Goal: Task Accomplishment & Management: Use online tool/utility

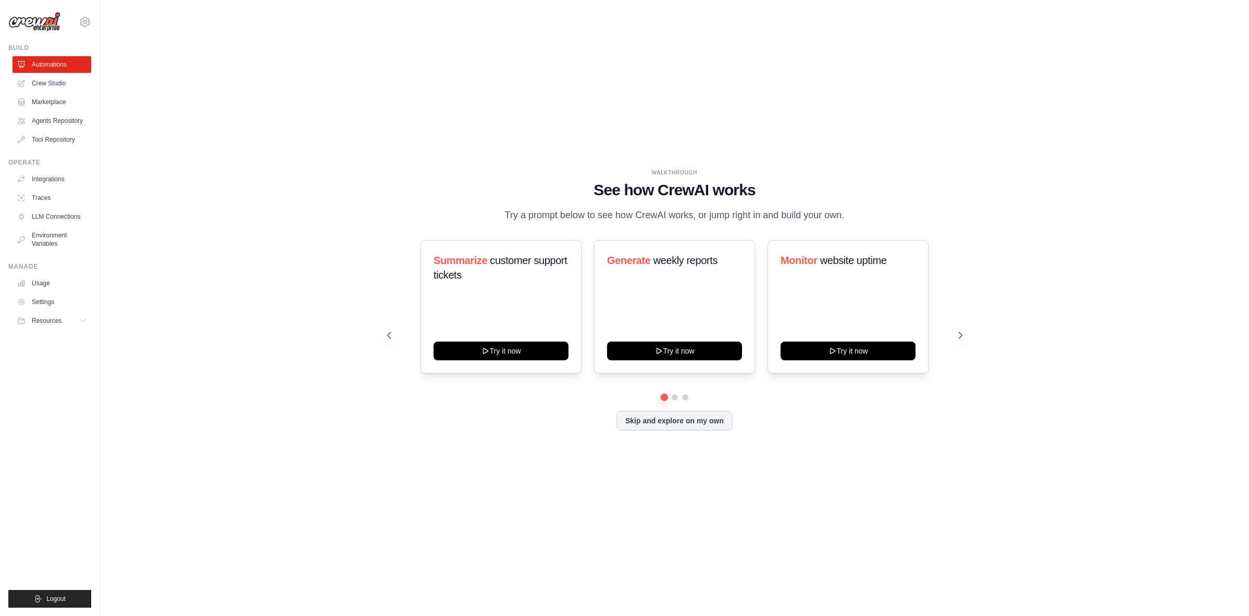
click at [404, 316] on div "Summarize customer support tickets Try it now Generate weekly reports Try it no…" at bounding box center [674, 306] width 575 height 133
click at [675, 397] on button at bounding box center [675, 397] width 8 height 8
click at [688, 394] on button at bounding box center [685, 397] width 8 height 8
click at [665, 399] on button at bounding box center [664, 397] width 8 height 8
click at [289, 321] on div "WALKTHROUGH See how CrewAI works Try a prompt below to see how CrewAI works, or…" at bounding box center [675, 308] width 1116 height 596
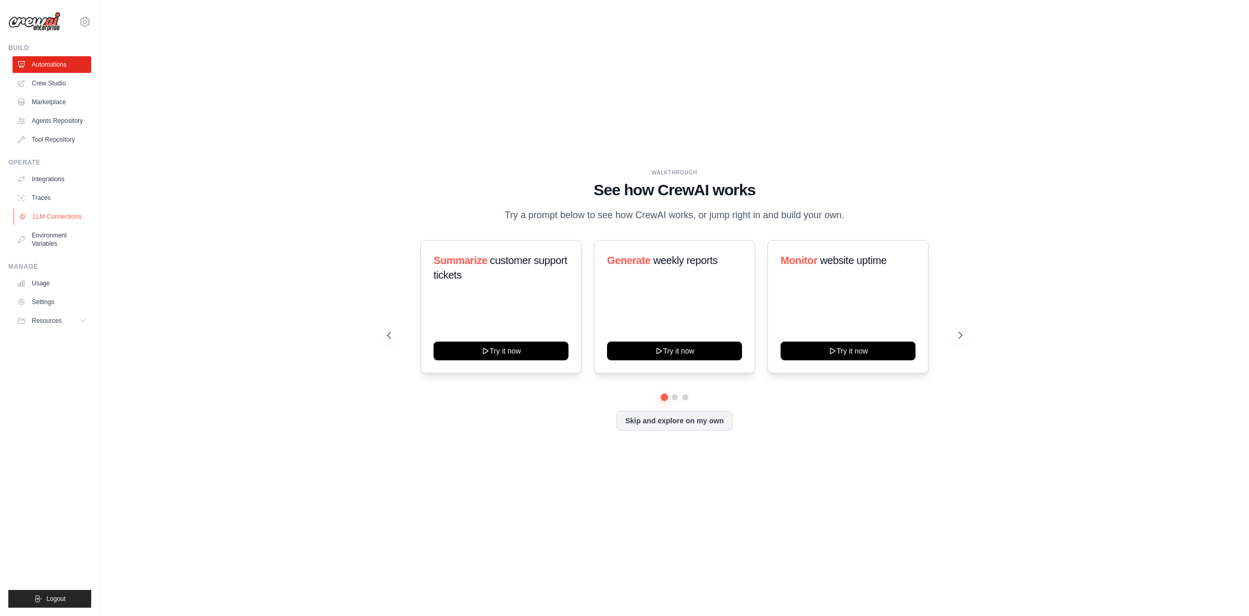
click at [52, 221] on link "LLM Connections" at bounding box center [53, 216] width 79 height 17
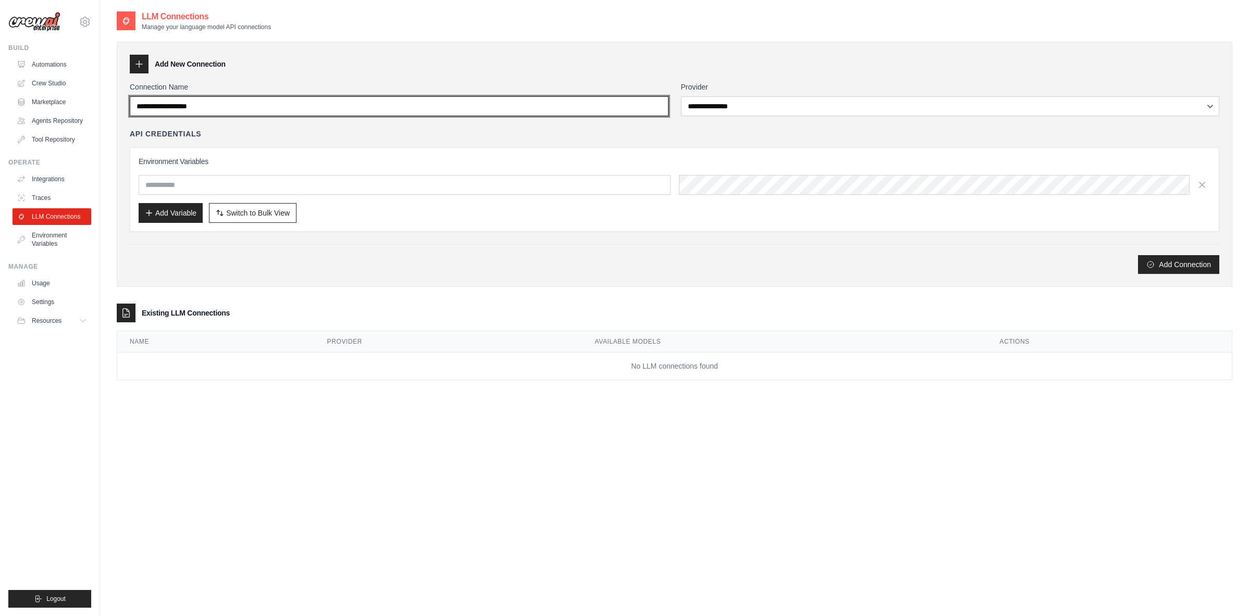
click at [226, 109] on input "Connection Name" at bounding box center [399, 106] width 539 height 20
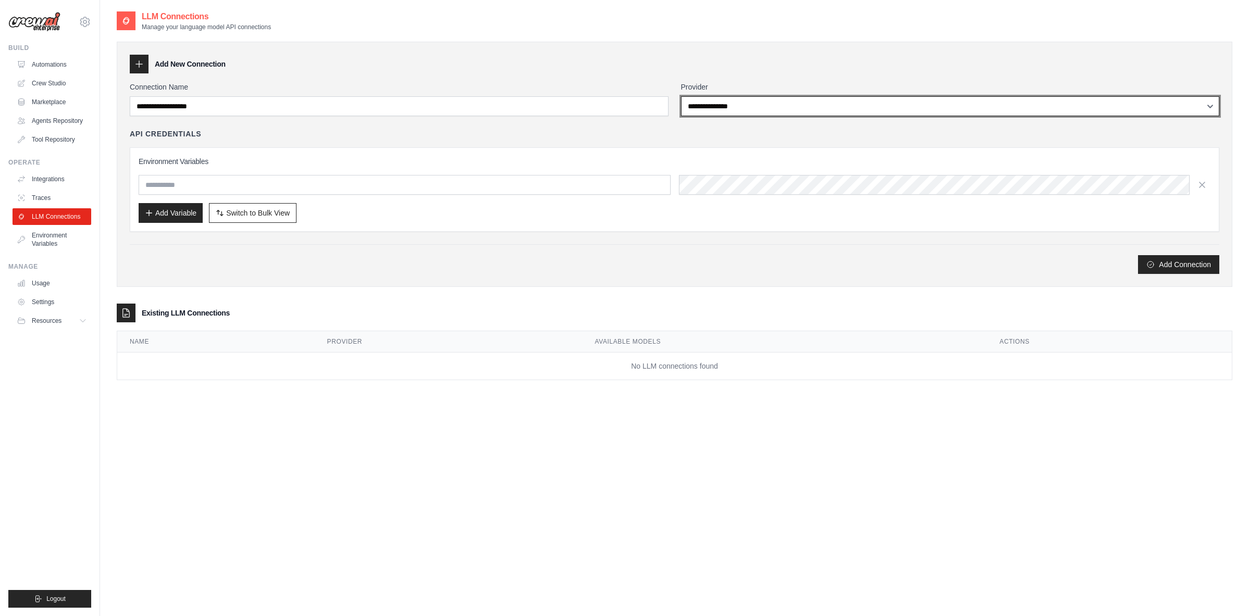
click at [727, 104] on select "**********" at bounding box center [950, 106] width 539 height 20
select select "**********"
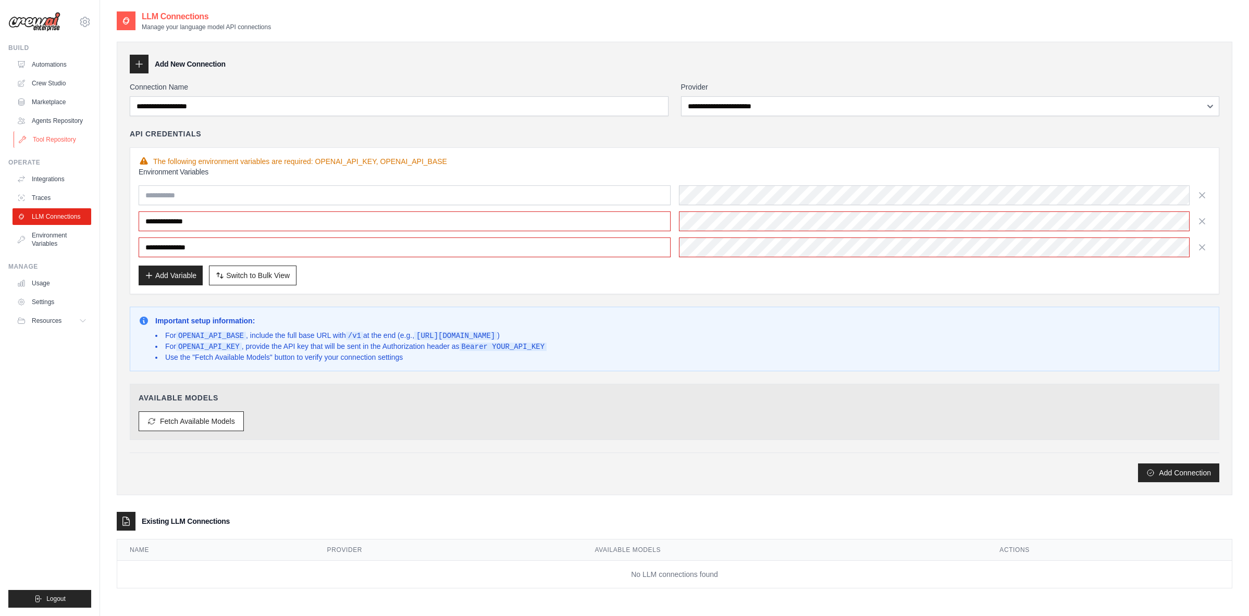
click at [57, 141] on link "Tool Repository" at bounding box center [53, 139] width 79 height 17
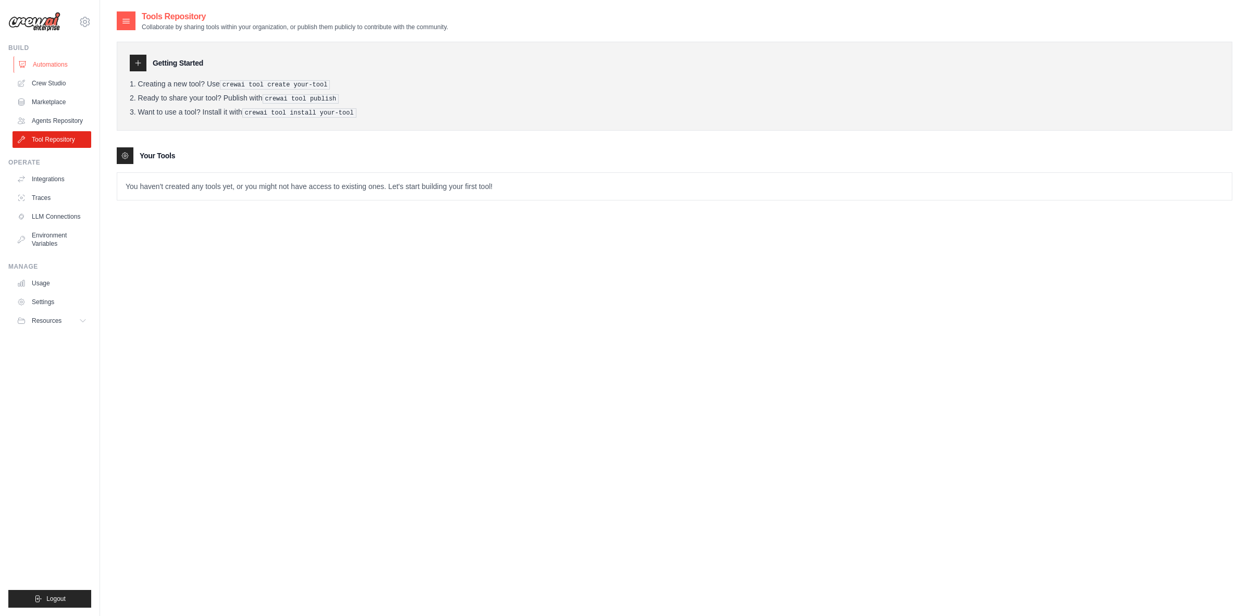
click at [64, 65] on link "Automations" at bounding box center [53, 64] width 79 height 17
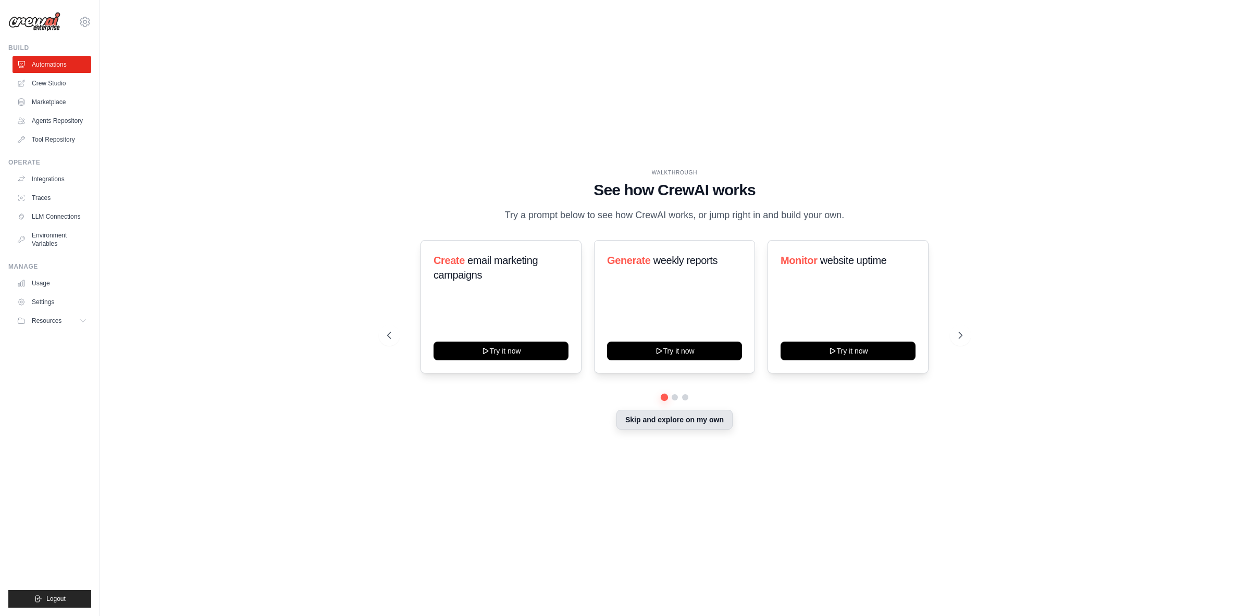
click at [692, 425] on button "Skip and explore on my own" at bounding box center [674, 420] width 116 height 20
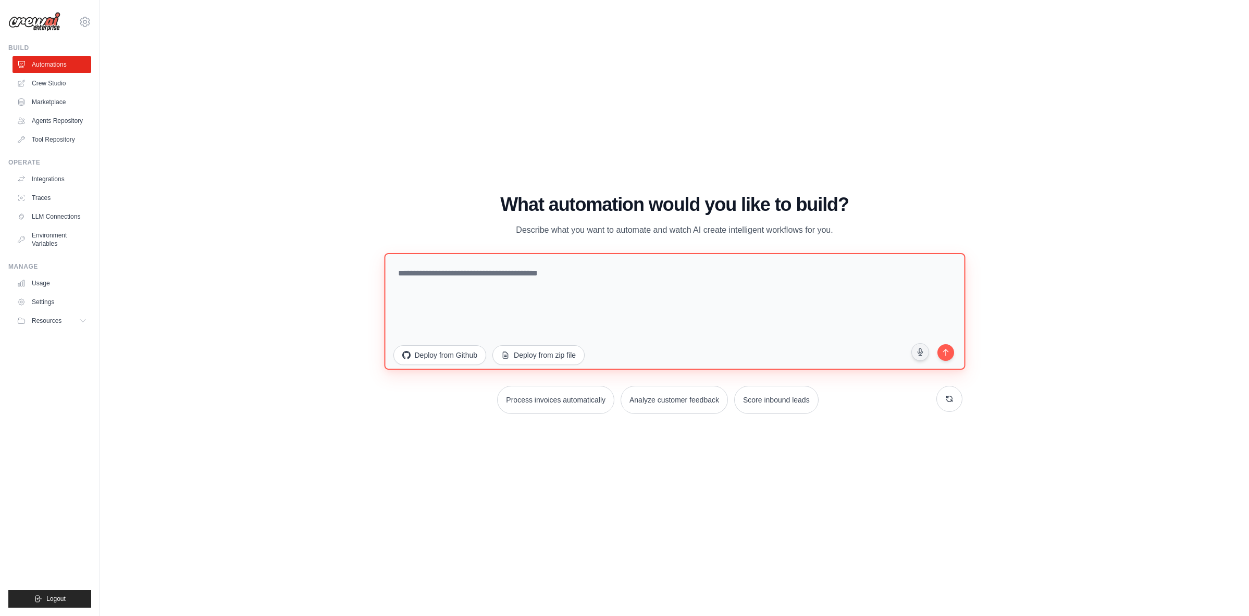
click at [574, 276] on textarea at bounding box center [674, 311] width 581 height 117
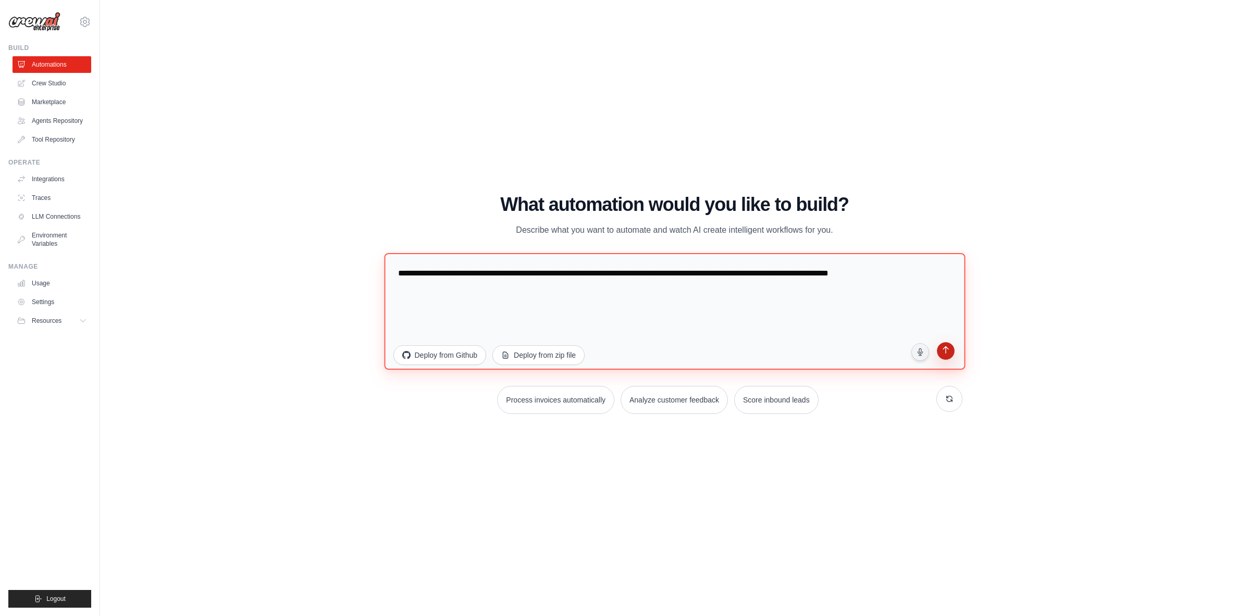
type textarea "**********"
click at [948, 353] on icon "submit" at bounding box center [945, 351] width 10 height 10
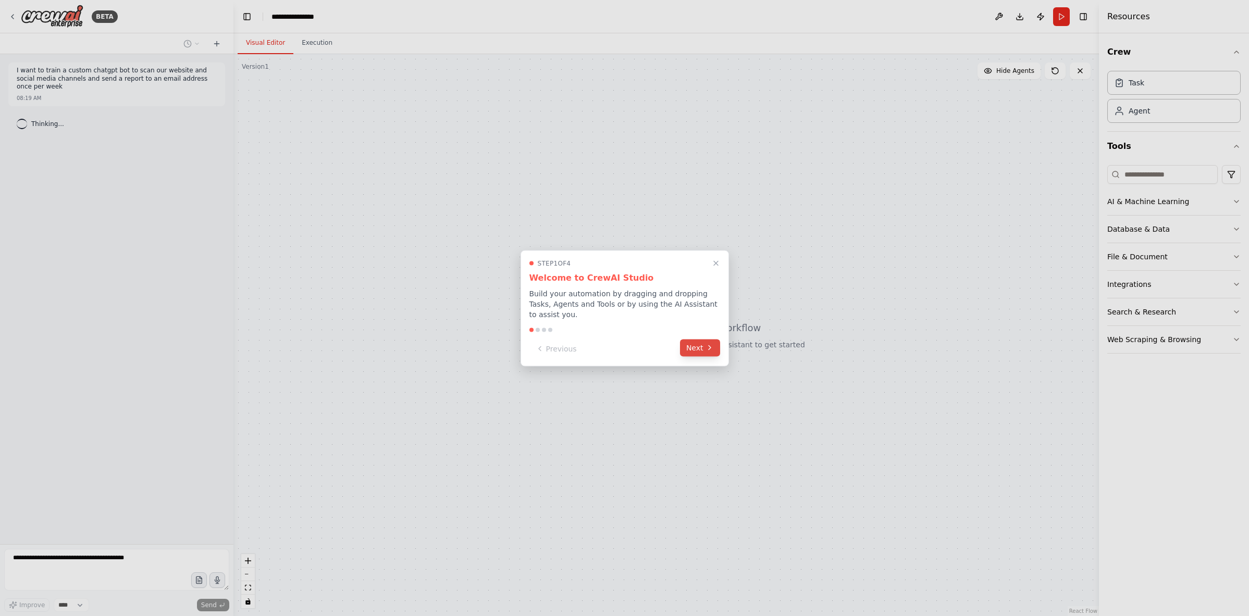
click at [703, 349] on button "Next" at bounding box center [700, 347] width 40 height 17
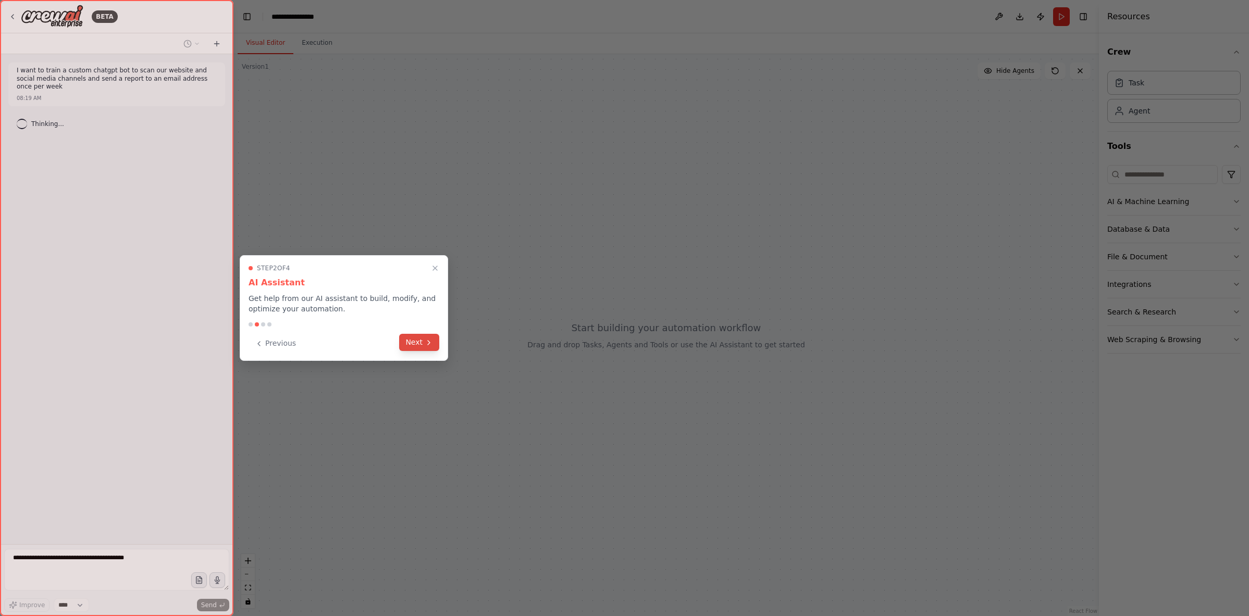
click at [413, 345] on button "Next" at bounding box center [419, 342] width 40 height 17
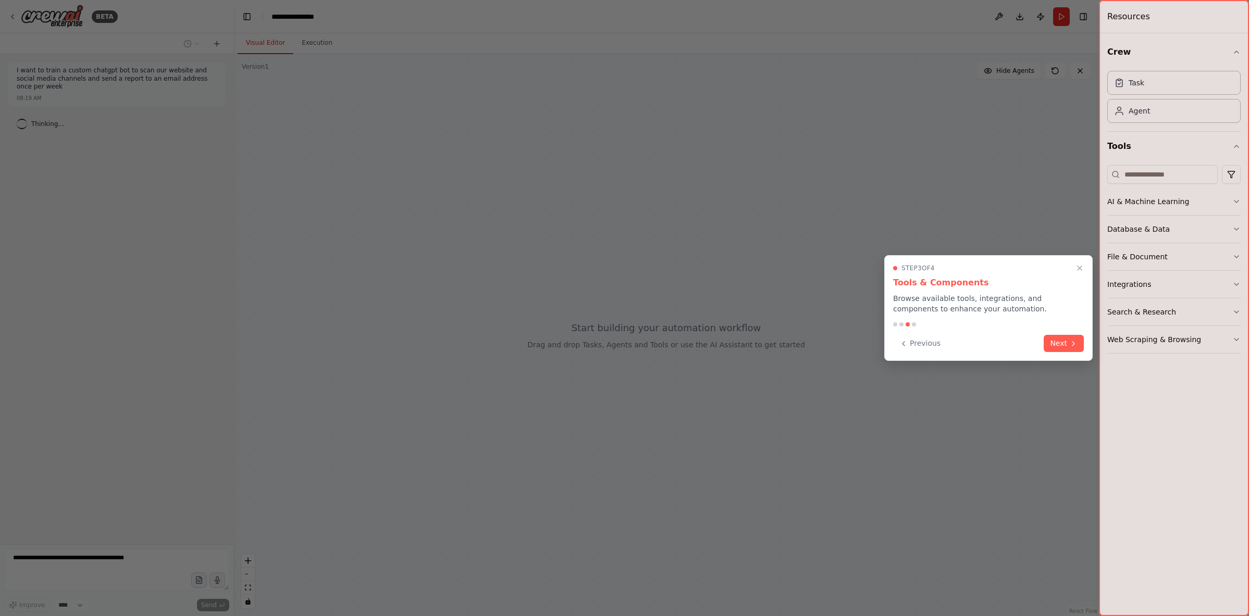
click at [1058, 341] on button "Next" at bounding box center [1064, 343] width 40 height 17
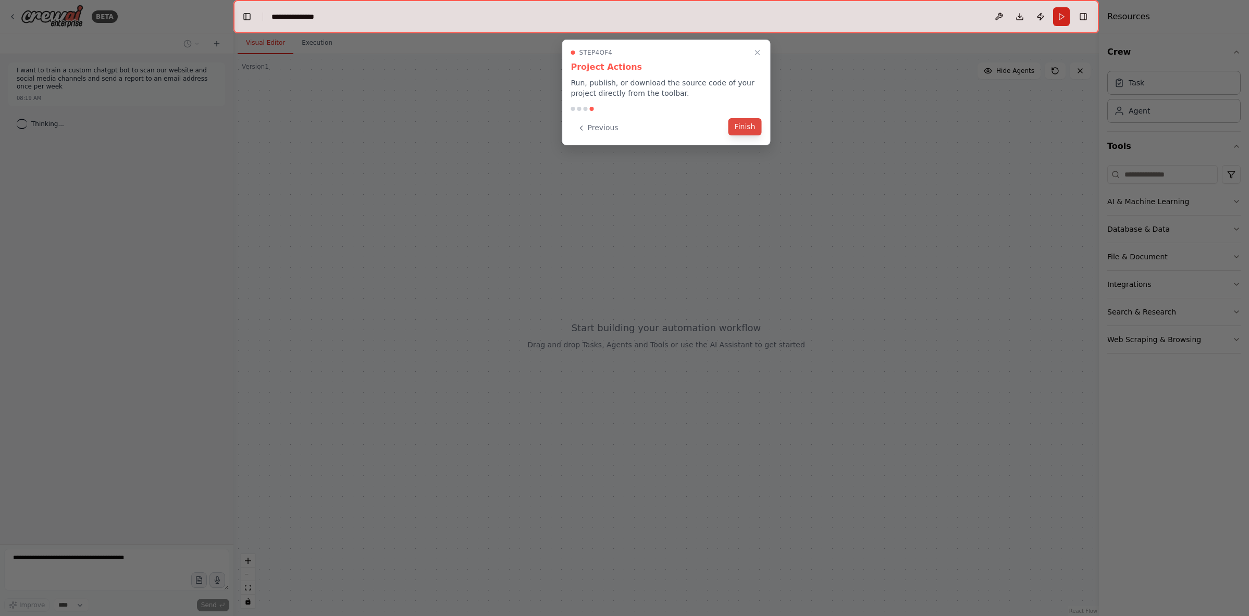
click at [755, 131] on button "Finish" at bounding box center [744, 126] width 33 height 17
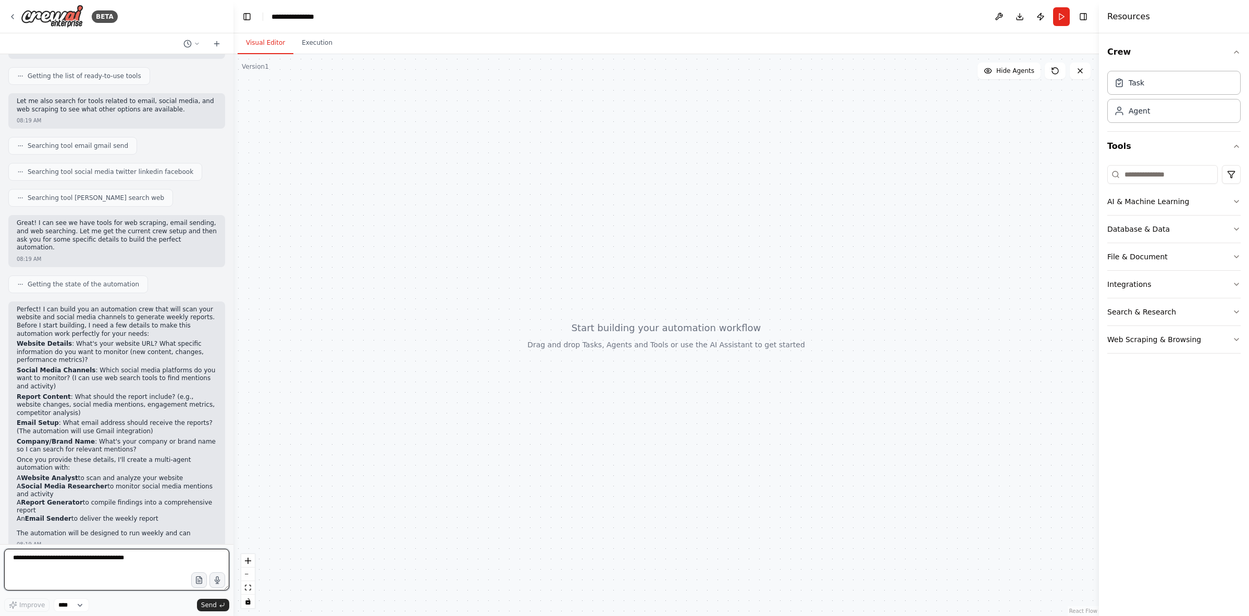
scroll to position [134, 0]
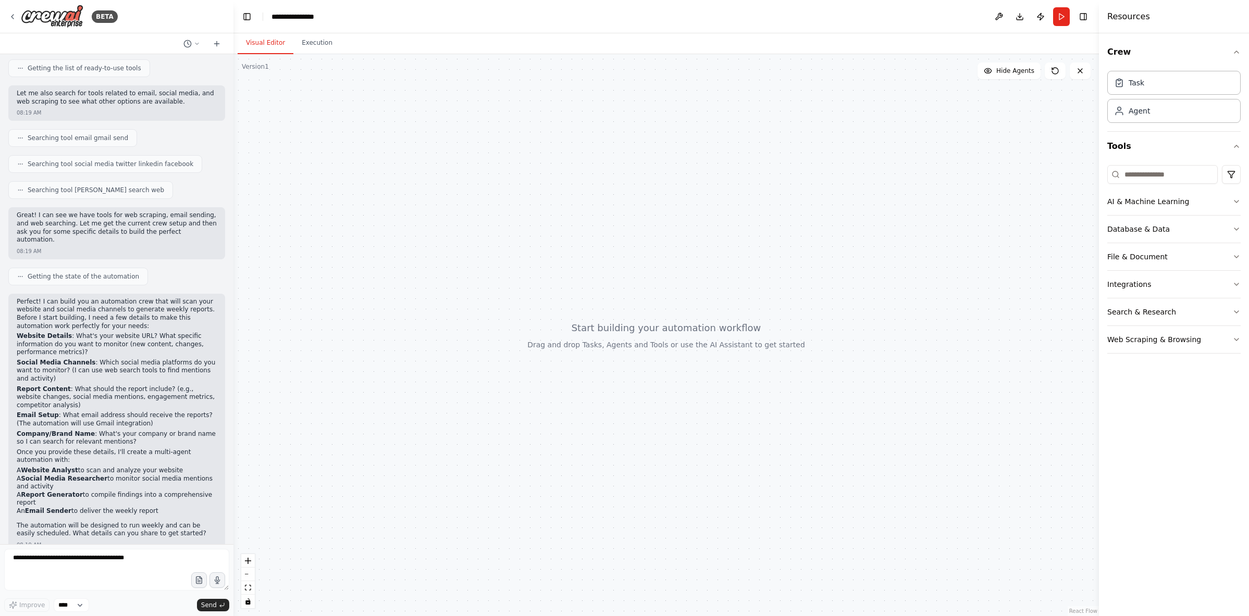
click at [522, 253] on div at bounding box center [665, 335] width 865 height 562
click at [135, 556] on textarea at bounding box center [116, 570] width 225 height 42
type textarea "**********"
